Goal: Task Accomplishment & Management: Manage account settings

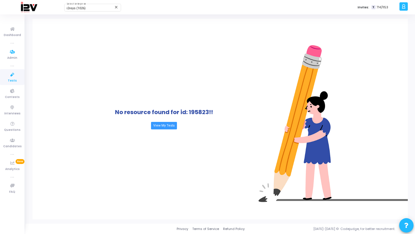
click at [13, 79] on span "Tests" at bounding box center [12, 80] width 9 height 5
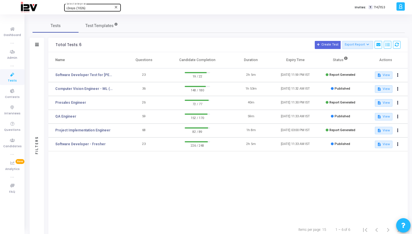
click at [93, 8] on div "i2vsys (1026)" at bounding box center [90, 8] width 47 height 3
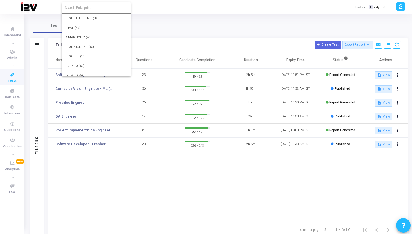
scroll to position [8569, 0]
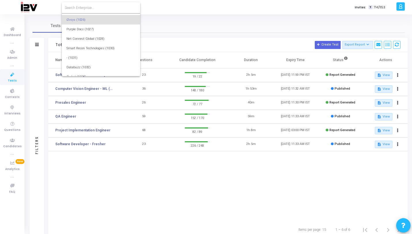
click at [93, 8] on input at bounding box center [101, 7] width 73 height 5
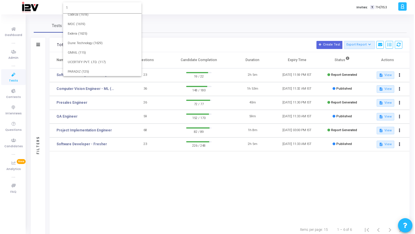
scroll to position [0, 0]
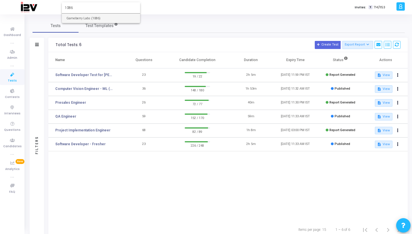
type input "1086"
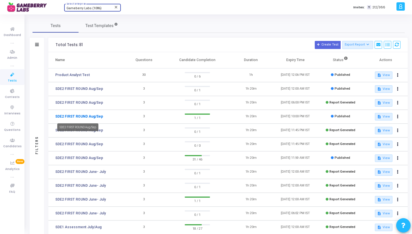
click at [92, 115] on link "SDE2 FIRST ROUND Aug/Sep" at bounding box center [79, 116] width 48 height 5
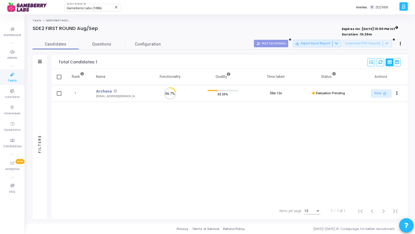
scroll to position [12, 15]
click at [98, 9] on span "Gameberry Labs (1086)" at bounding box center [84, 8] width 35 height 4
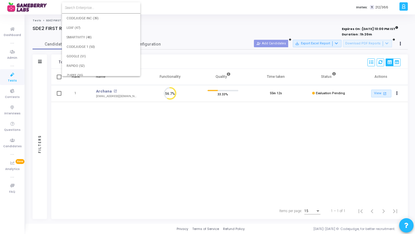
scroll to position [8892, 0]
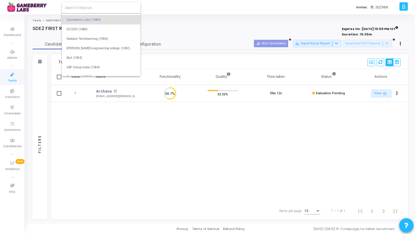
click at [98, 8] on input at bounding box center [101, 7] width 73 height 5
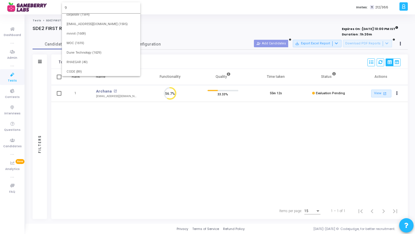
scroll to position [0, 0]
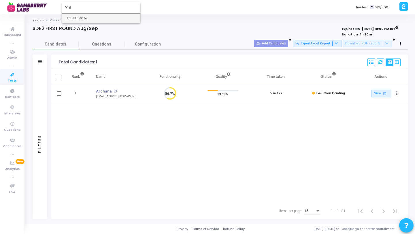
type input "916"
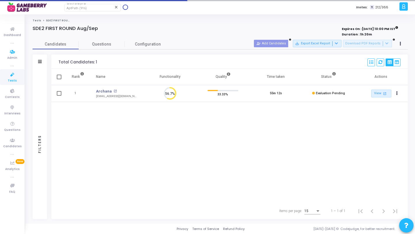
click at [5, 75] on link "Tests" at bounding box center [12, 77] width 24 height 16
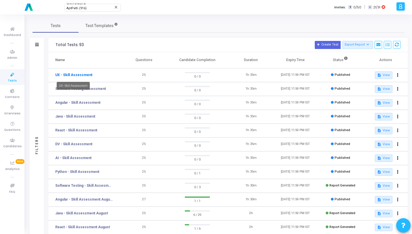
click at [76, 76] on link "UX - Skill Assessment" at bounding box center [73, 74] width 37 height 5
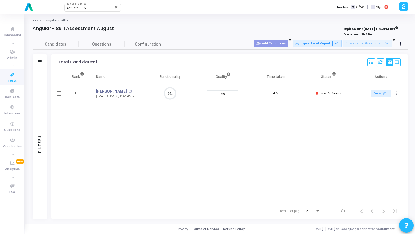
scroll to position [3, 3]
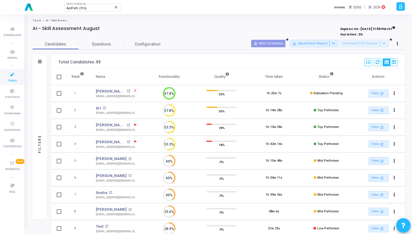
click at [44, 104] on div "Filters" at bounding box center [40, 144] width 14 height 150
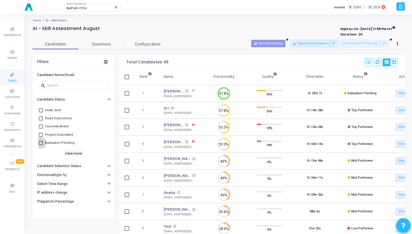
click at [60, 141] on span "Evaluation Pending" at bounding box center [59, 142] width 29 height 7
click at [41, 145] on input "Evaluation Pending" at bounding box center [41, 145] width 0 height 0
checkbox input "true"
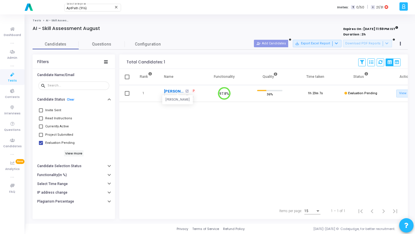
click at [174, 91] on link "Shanmukhi" at bounding box center [174, 91] width 20 height 6
